Goal: Transaction & Acquisition: Purchase product/service

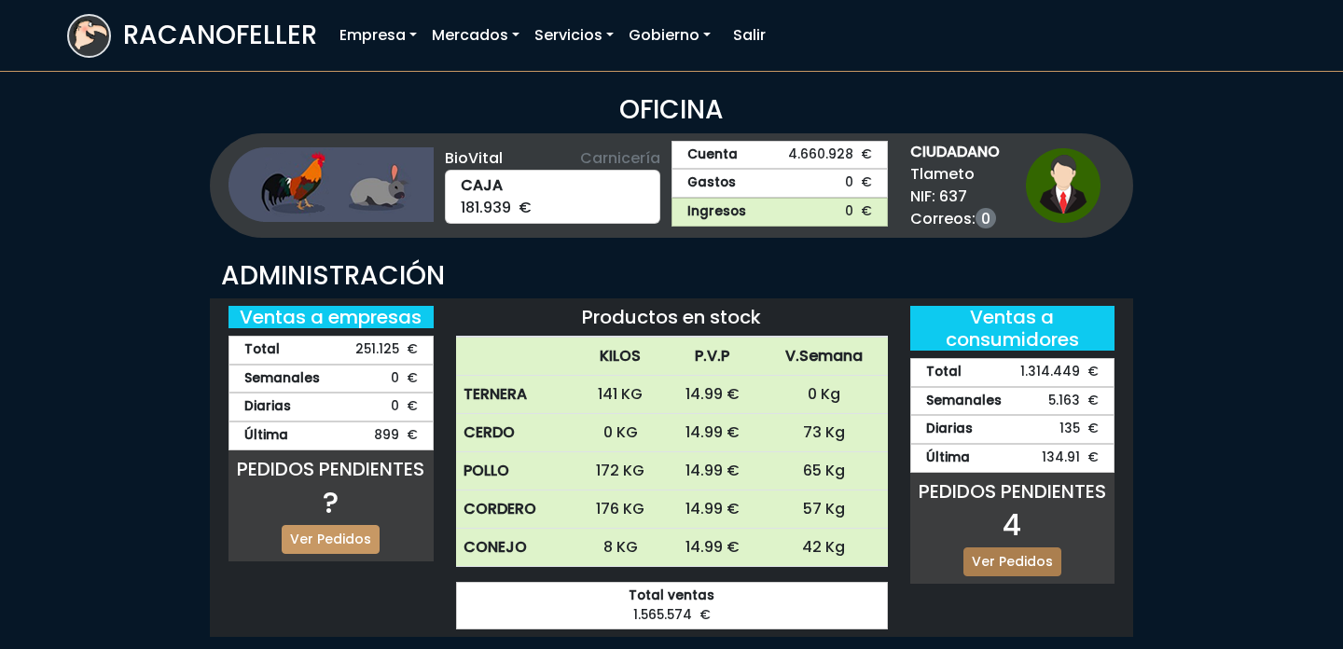
click at [1035, 550] on link "Ver Pedidos" at bounding box center [1012, 561] width 98 height 29
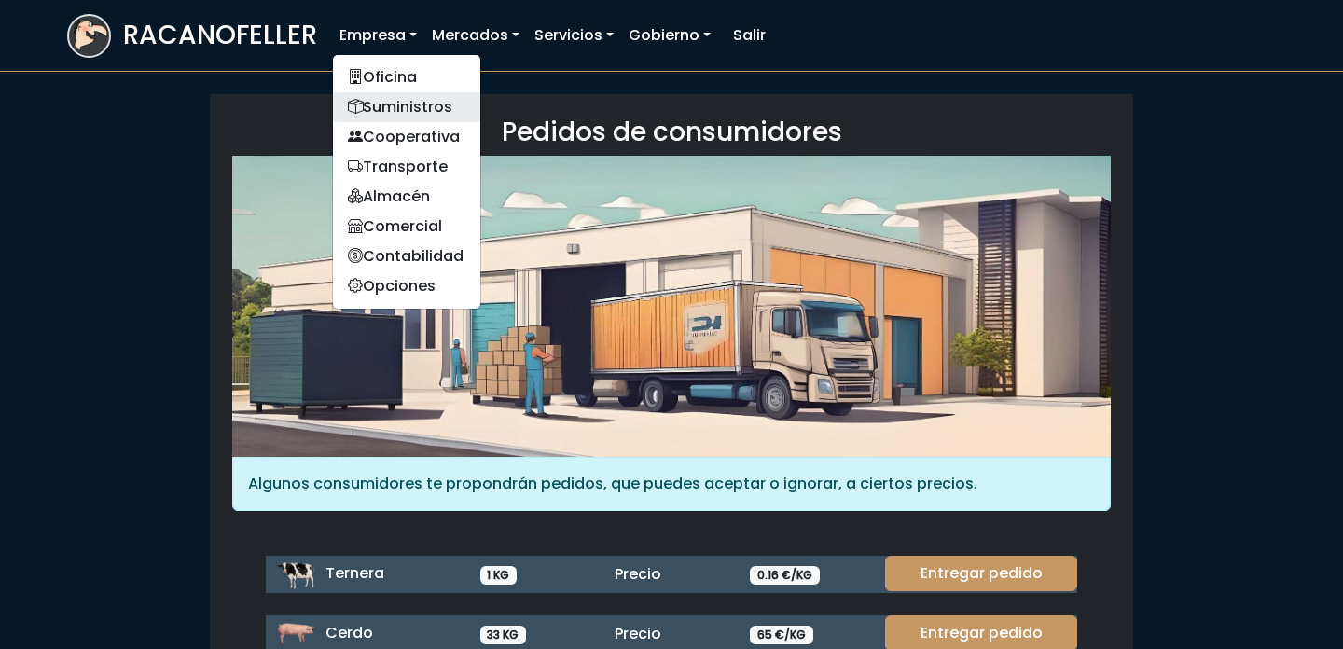
click at [428, 96] on link "Suministros" at bounding box center [406, 107] width 147 height 30
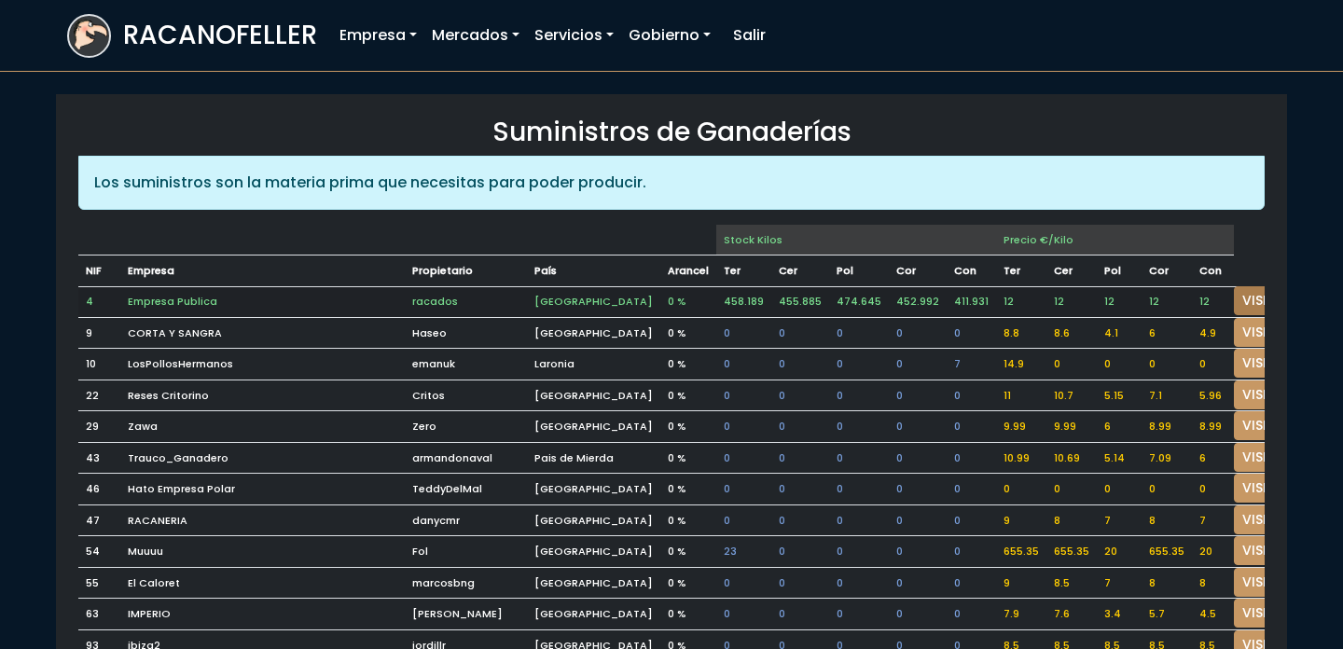
click at [1234, 289] on link "VISITAR" at bounding box center [1267, 300] width 67 height 29
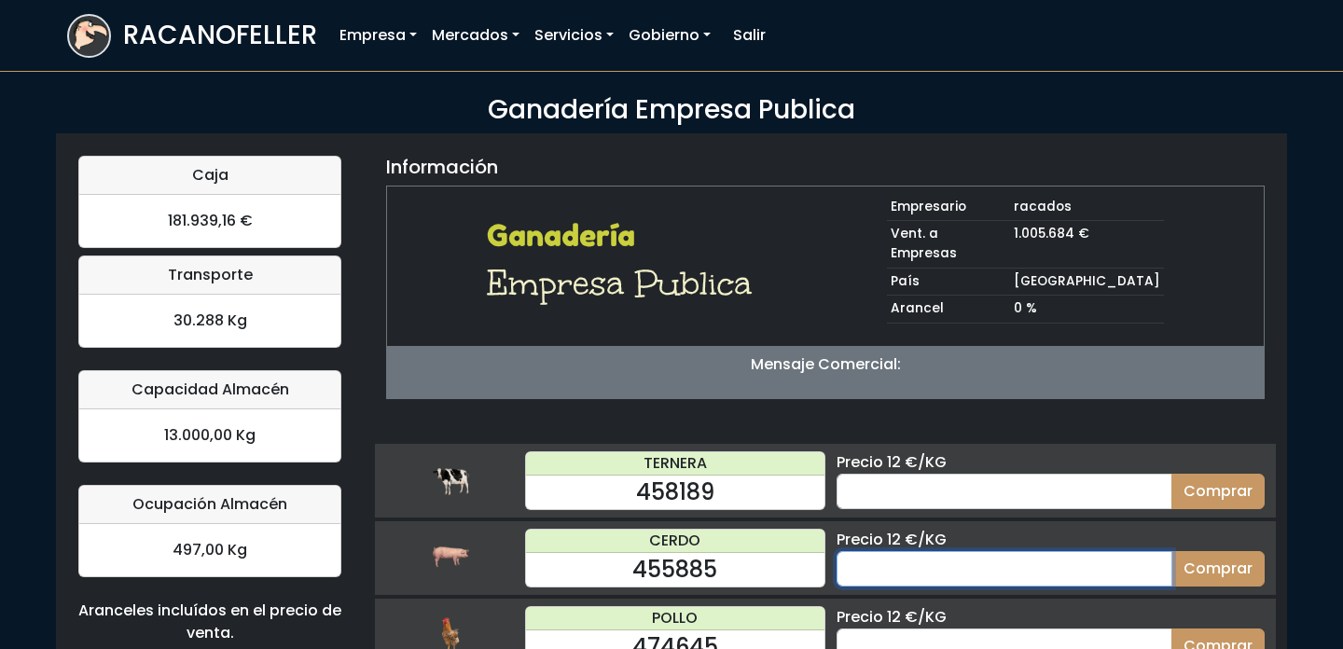
click at [929, 551] on input "number" at bounding box center [1005, 568] width 336 height 35
type input "40"
click at [1243, 551] on button "Comprar" at bounding box center [1217, 568] width 93 height 35
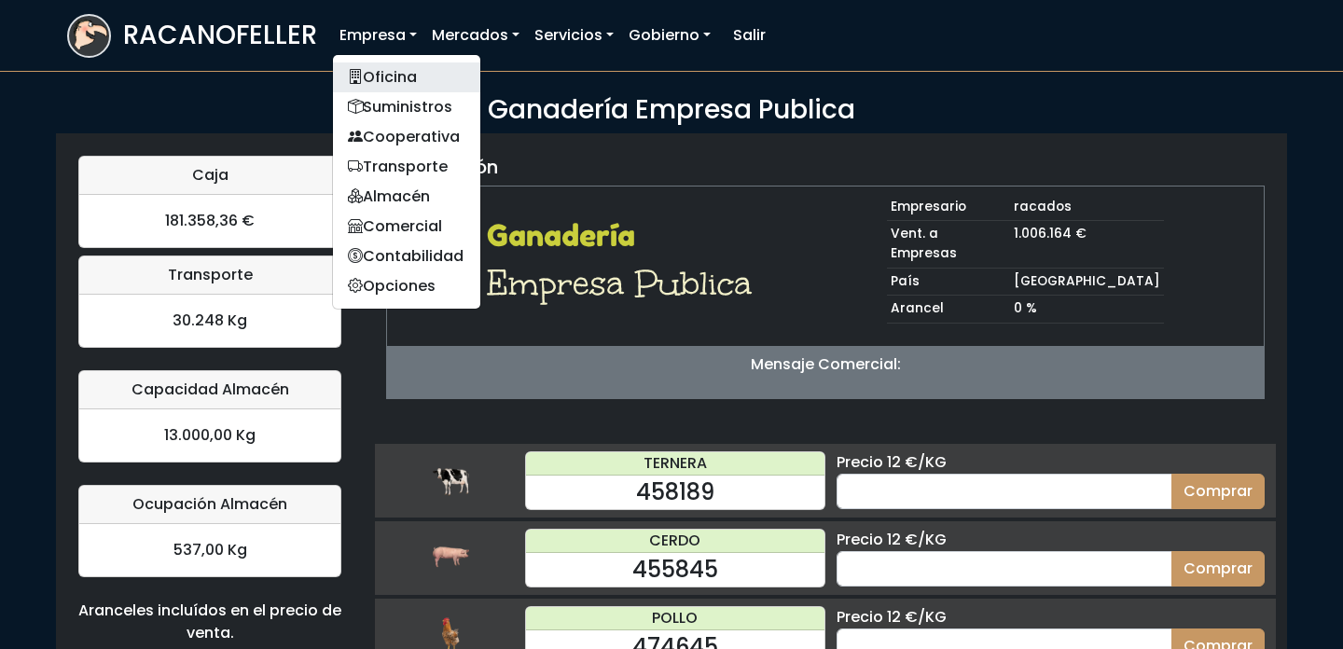
click at [379, 69] on link "Oficina" at bounding box center [406, 77] width 147 height 30
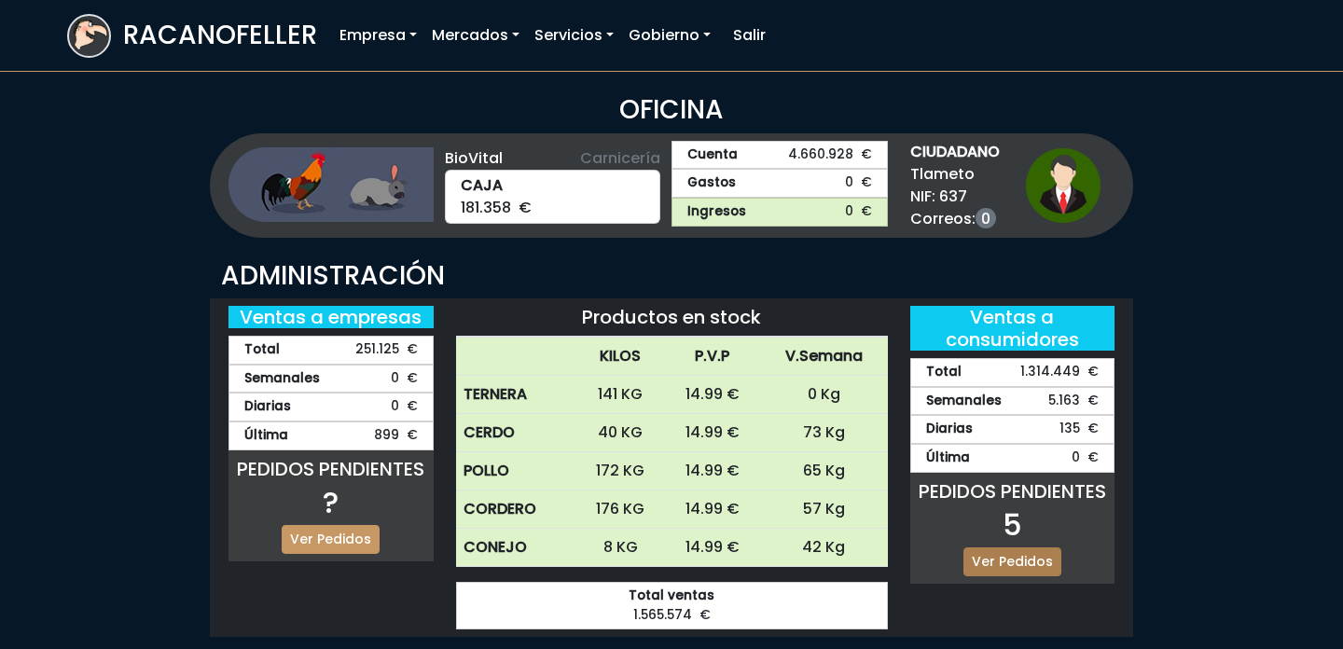
click at [1026, 566] on link "Ver Pedidos" at bounding box center [1012, 561] width 98 height 29
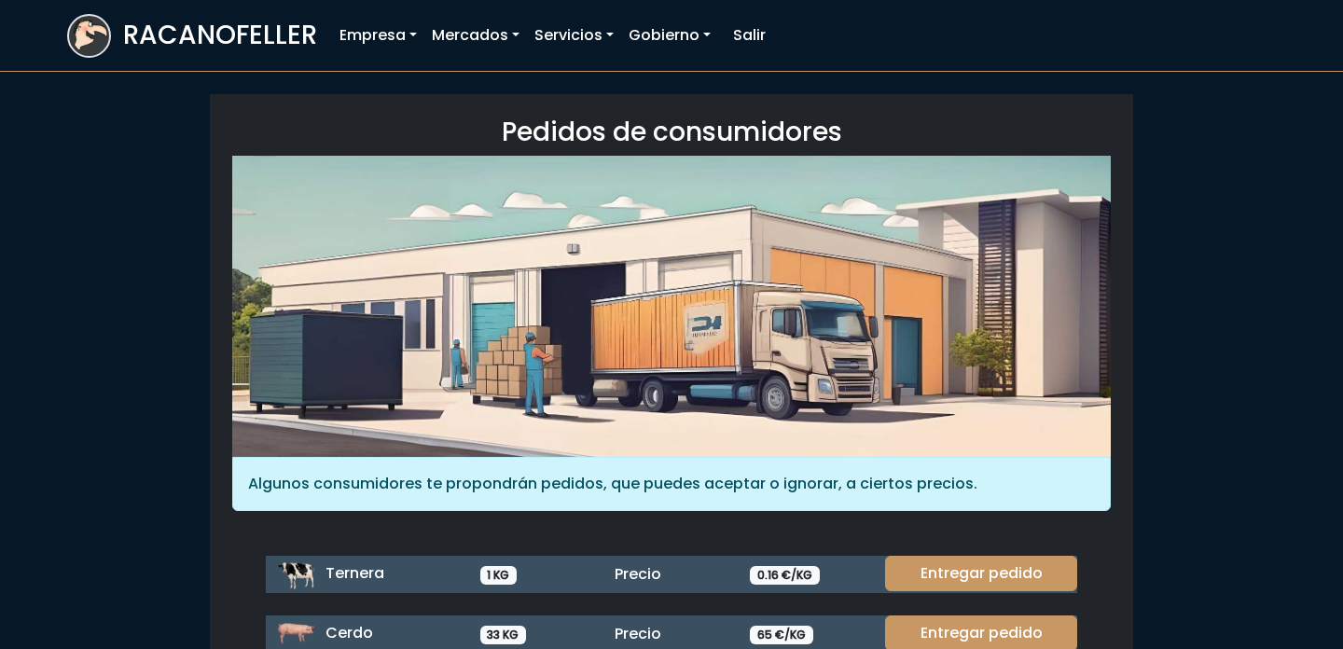
scroll to position [89, 0]
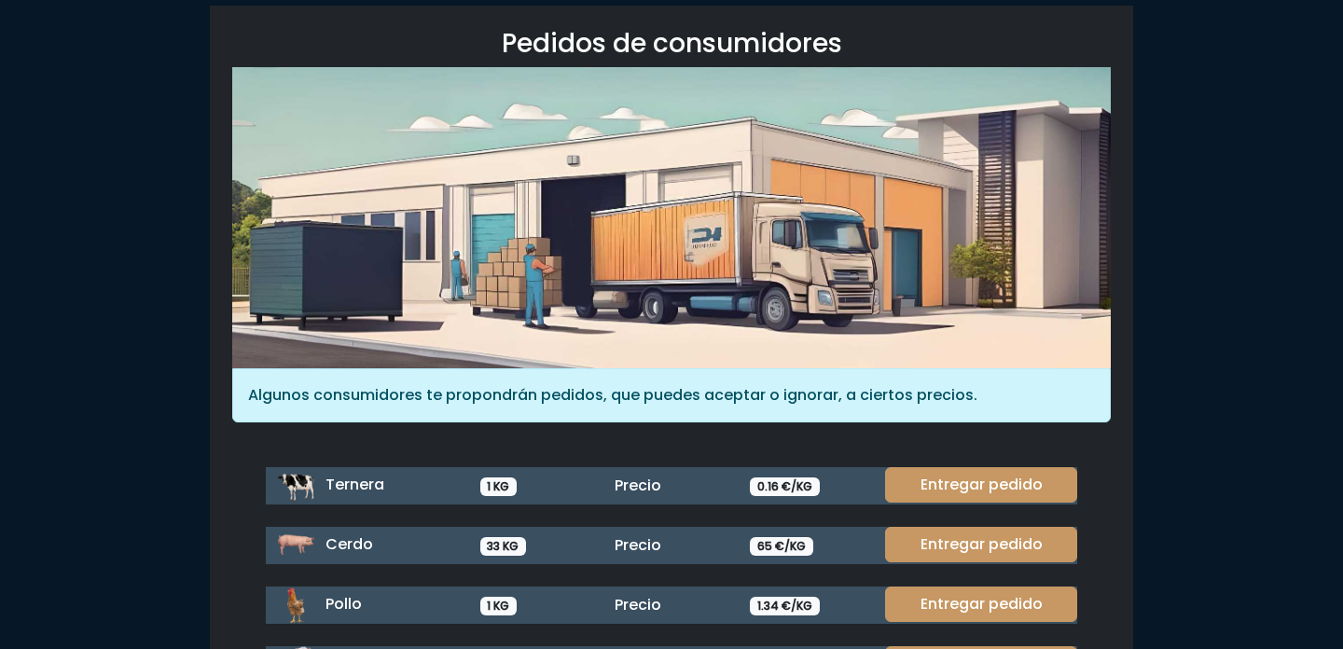
click at [966, 529] on link "Entregar pedido" at bounding box center [981, 544] width 192 height 35
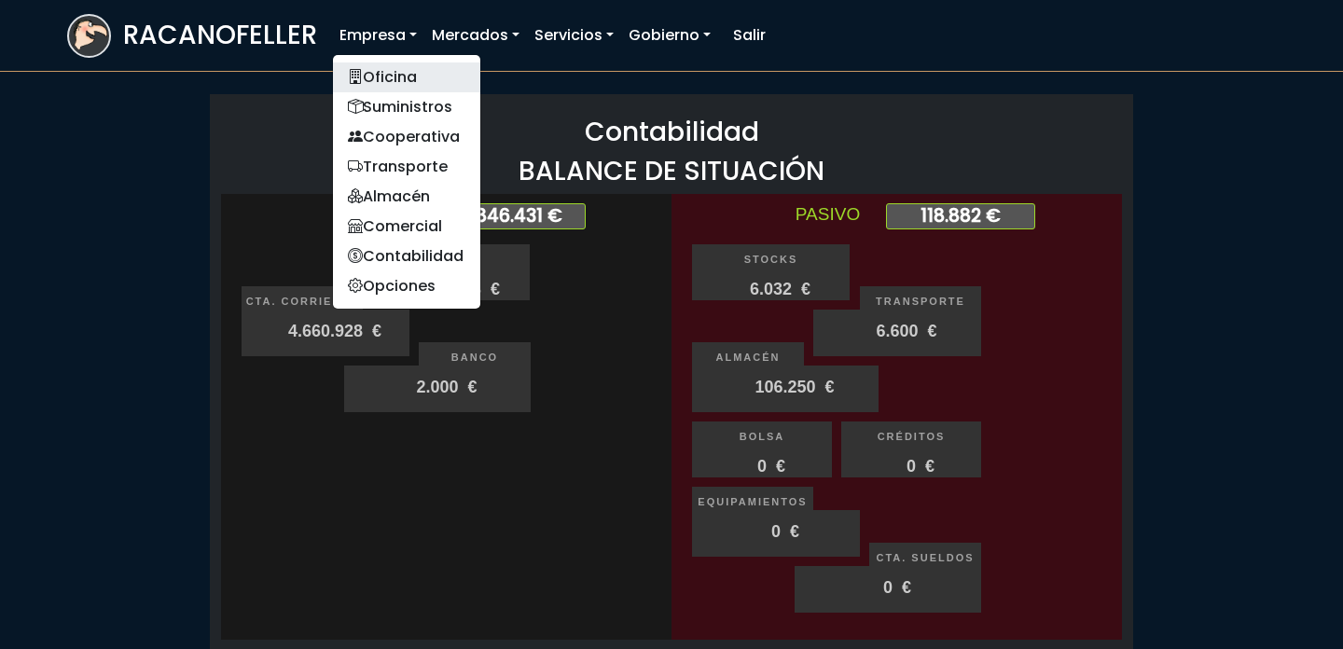
click at [374, 67] on link "Oficina" at bounding box center [406, 77] width 147 height 30
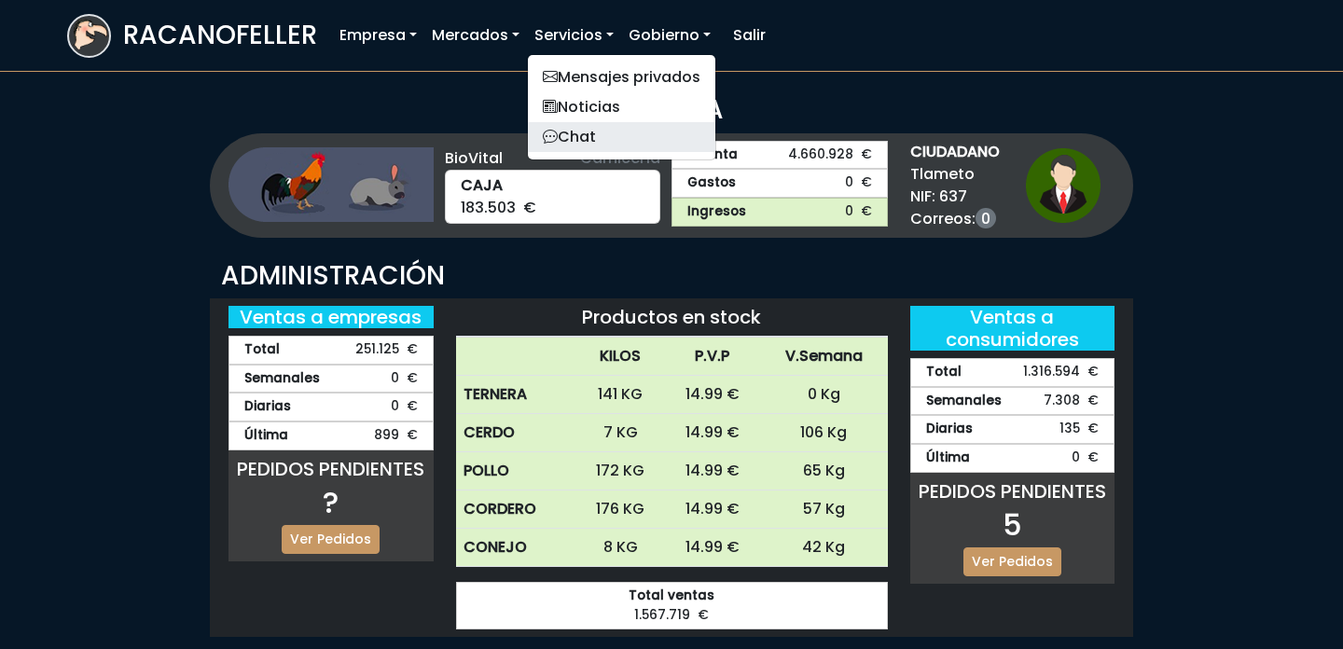
click at [582, 137] on link "Chat" at bounding box center [621, 137] width 187 height 30
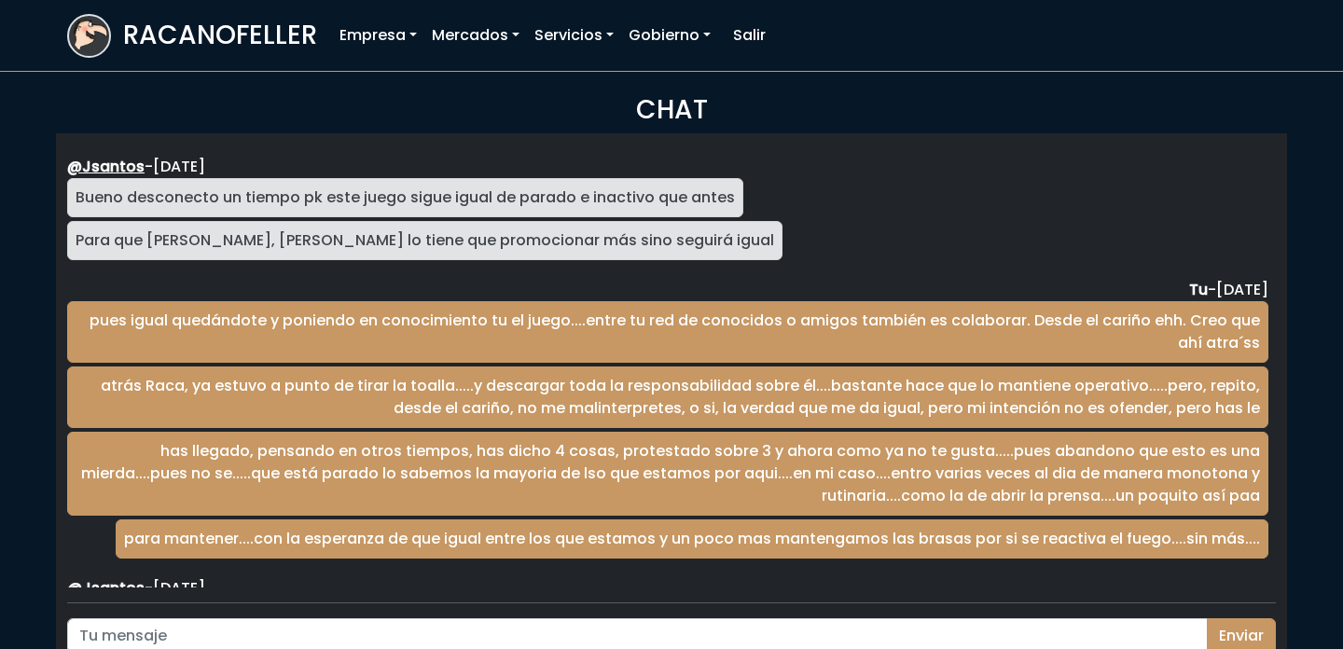
scroll to position [3049, 0]
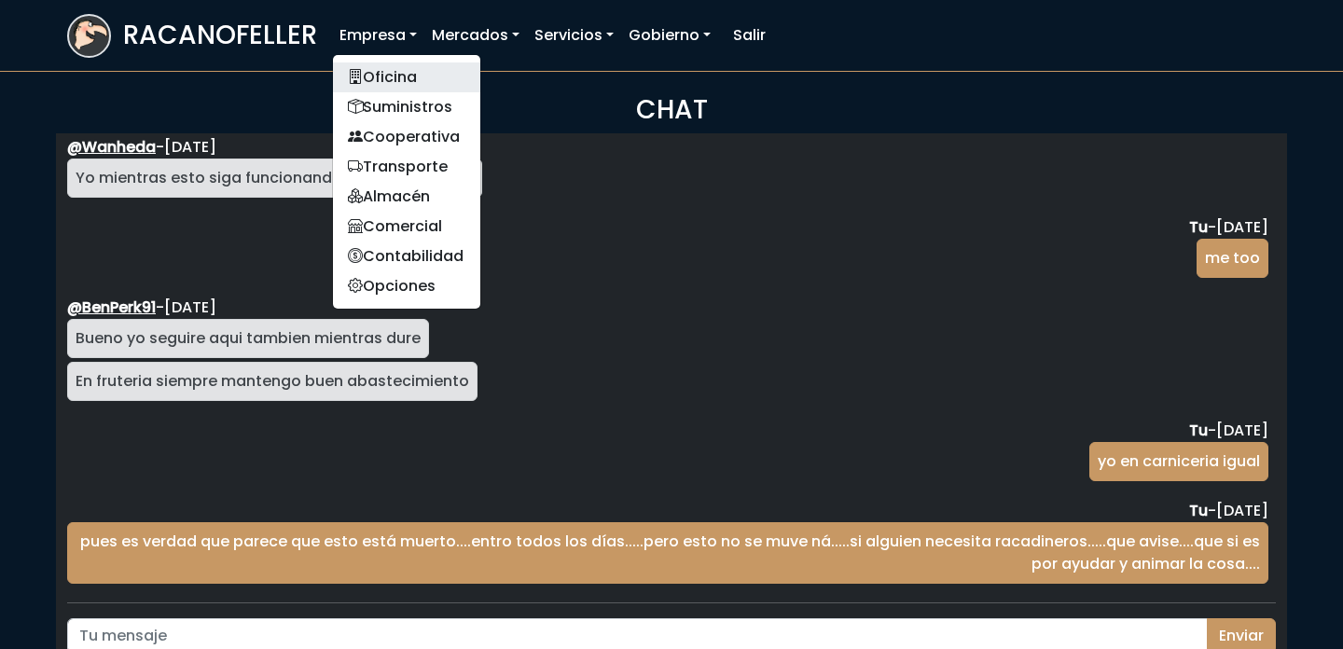
click at [398, 71] on link "Oficina" at bounding box center [406, 77] width 147 height 30
